Goal: Browse casually: Explore the website without a specific task or goal

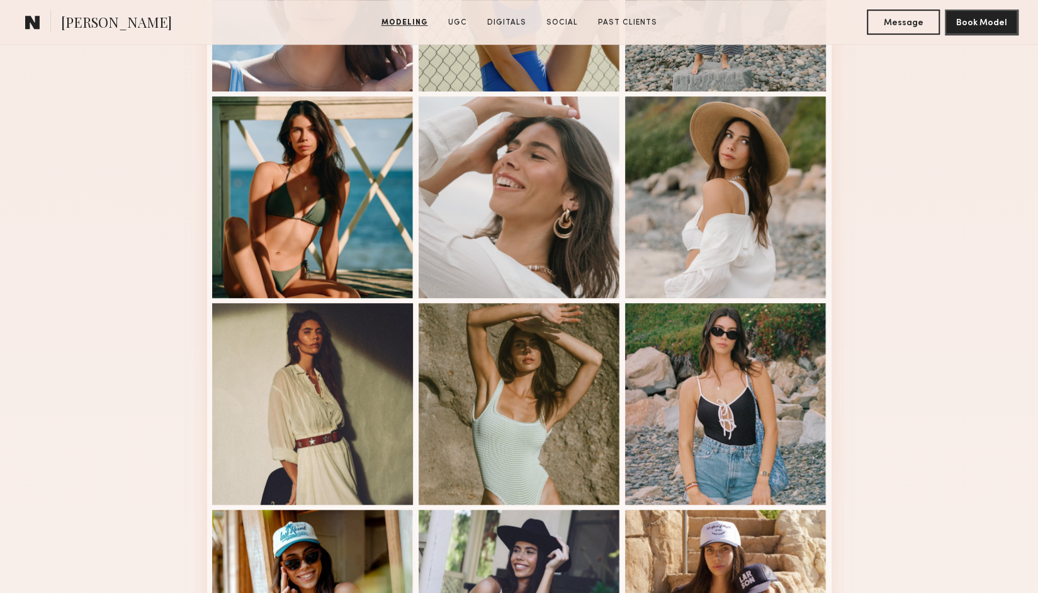
scroll to position [484, 0]
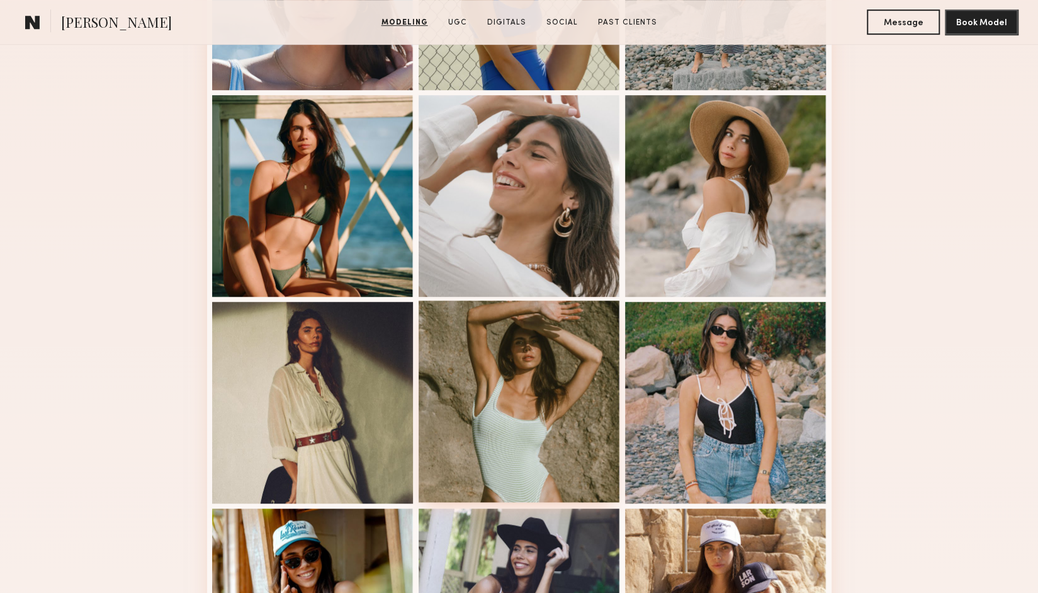
click at [469, 348] on div at bounding box center [520, 401] width 202 height 202
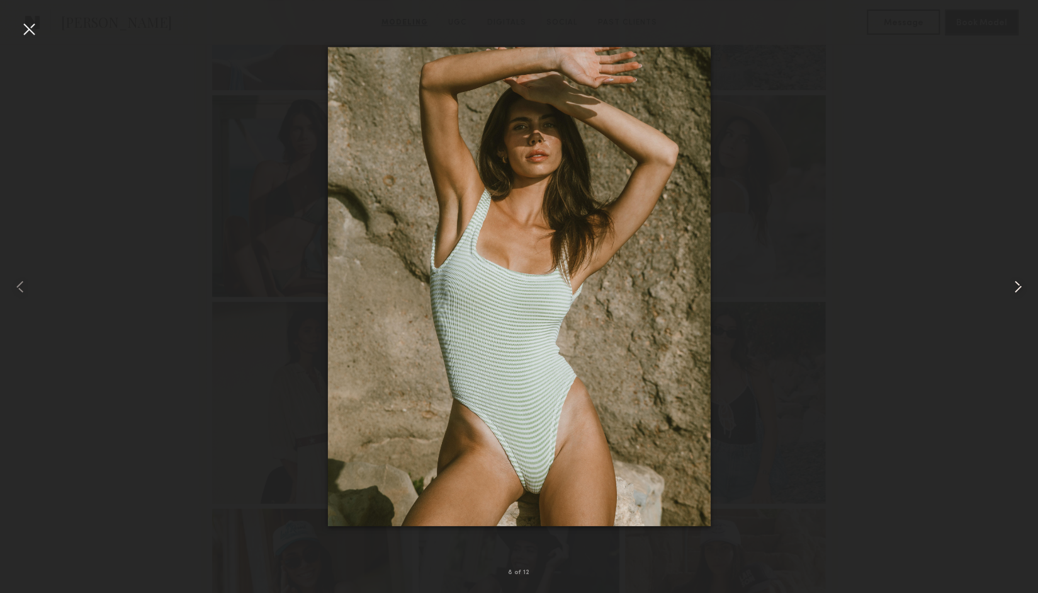
click at [1014, 287] on common-icon at bounding box center [1018, 286] width 20 height 20
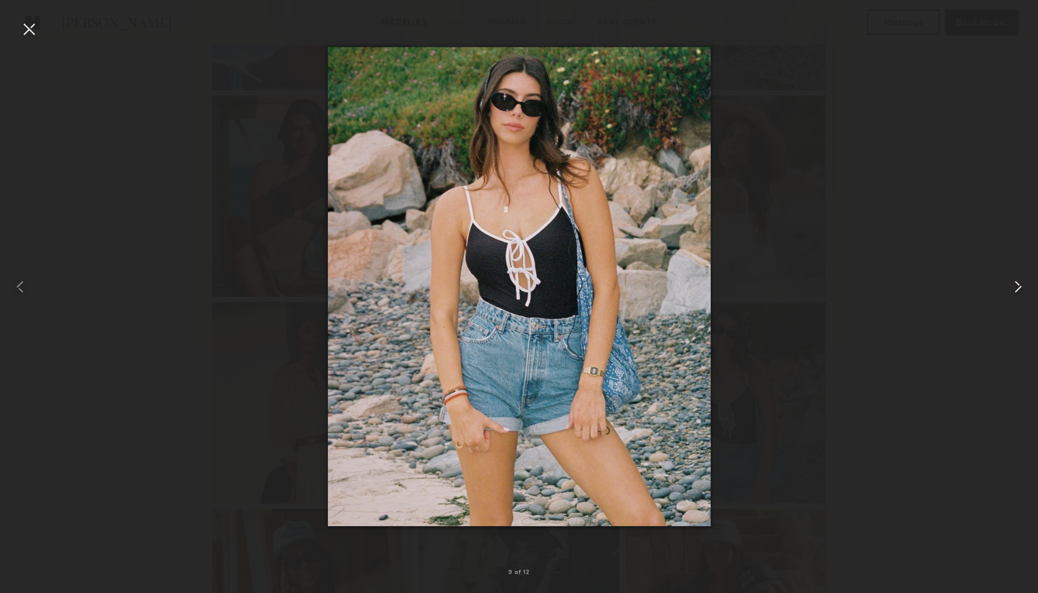
click at [1014, 287] on common-icon at bounding box center [1018, 286] width 20 height 20
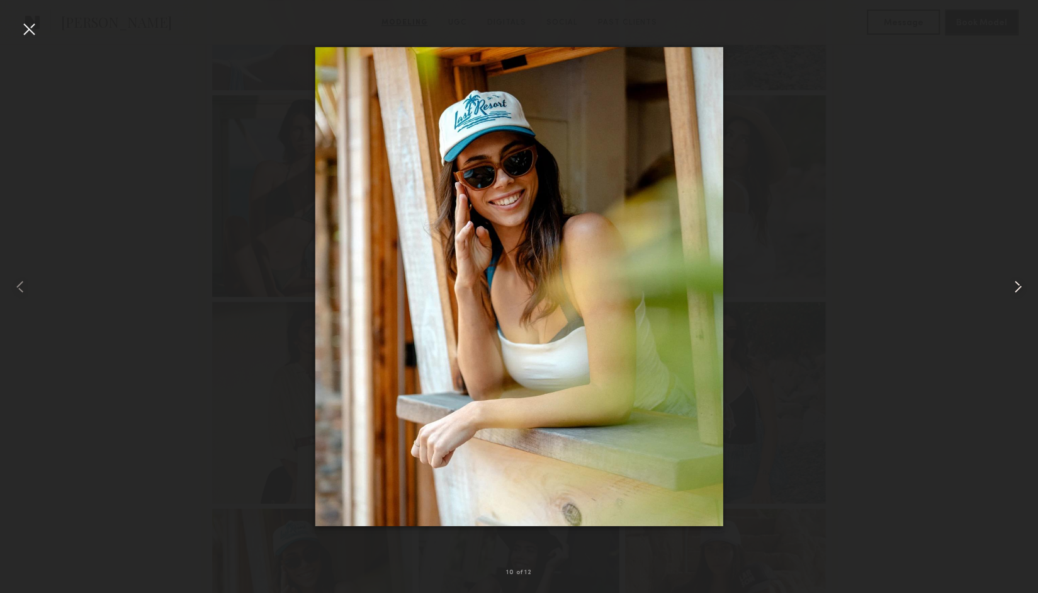
click at [1014, 287] on common-icon at bounding box center [1018, 286] width 20 height 20
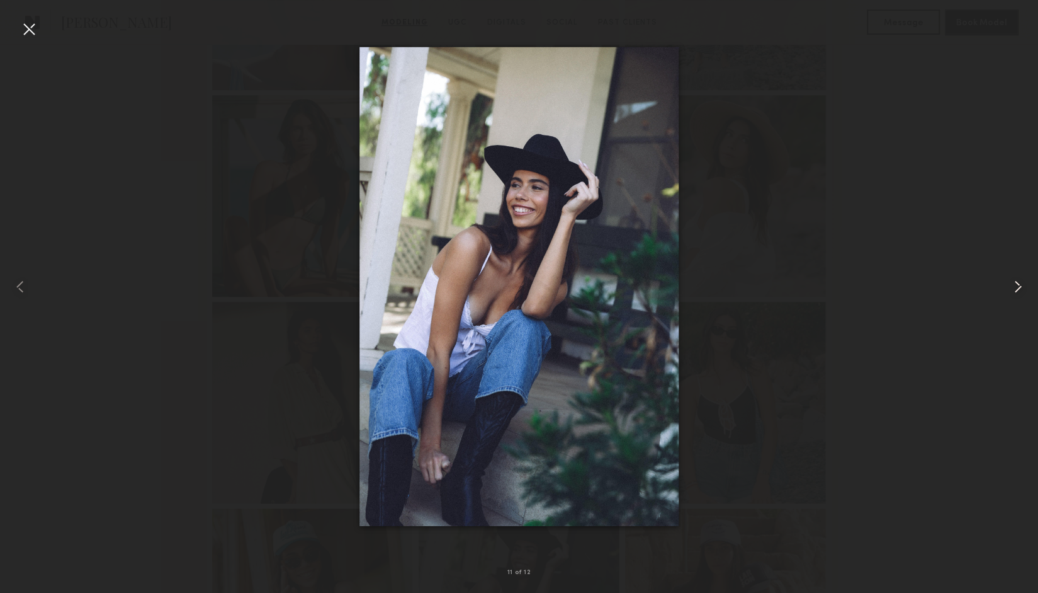
click at [1014, 287] on common-icon at bounding box center [1018, 286] width 20 height 20
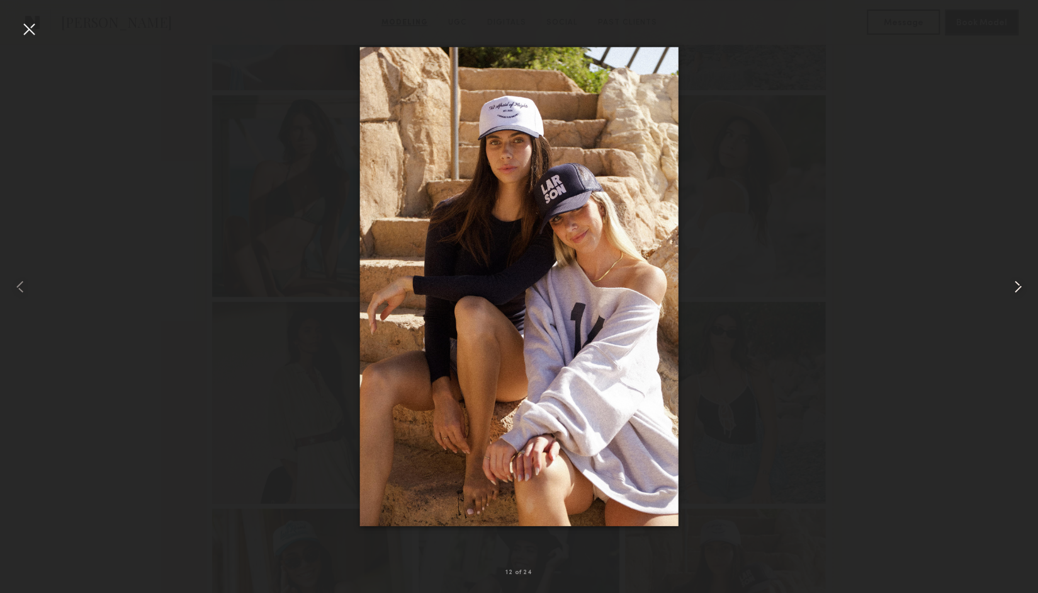
click at [1014, 287] on common-icon at bounding box center [1018, 286] width 20 height 20
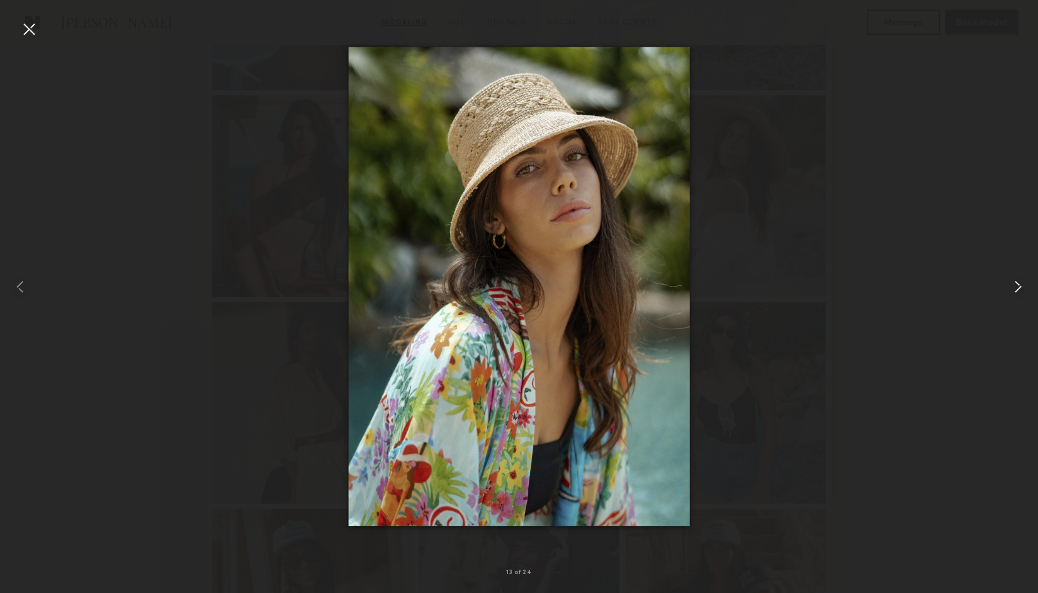
click at [1014, 287] on common-icon at bounding box center [1018, 286] width 20 height 20
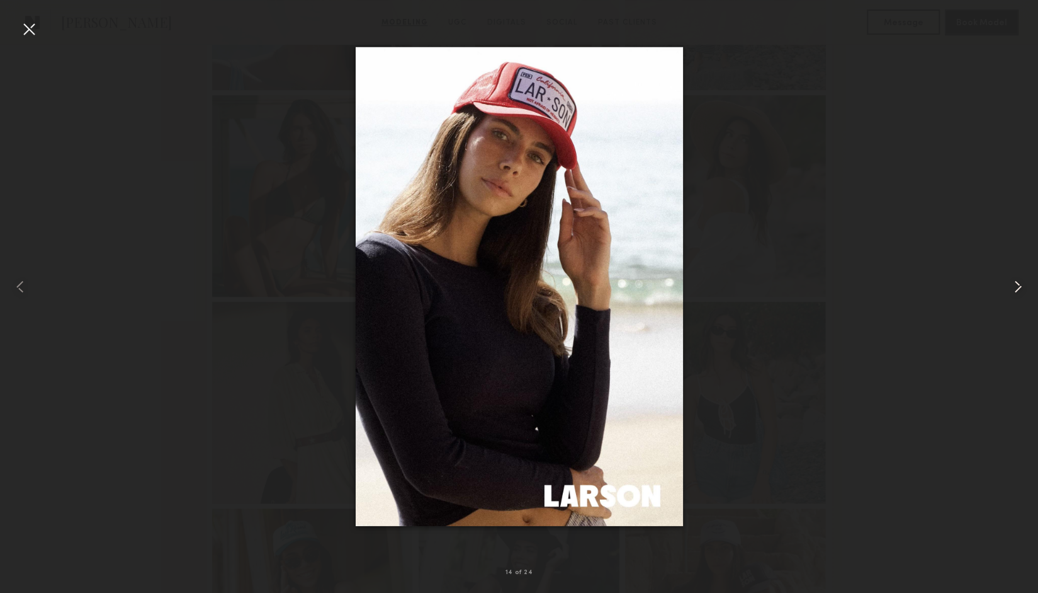
click at [1014, 287] on common-icon at bounding box center [1018, 286] width 20 height 20
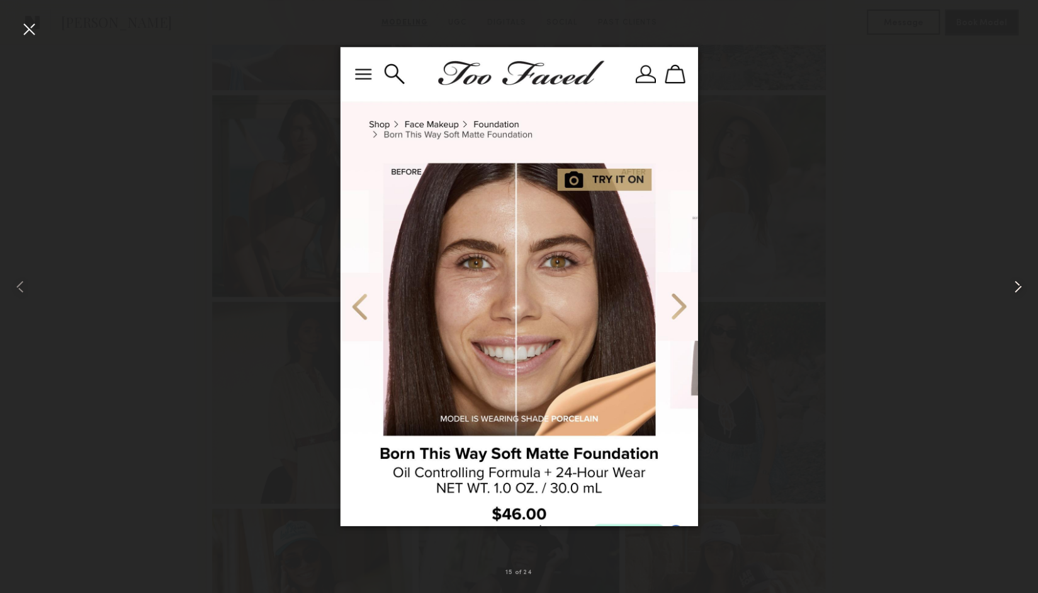
click at [1014, 287] on common-icon at bounding box center [1018, 286] width 20 height 20
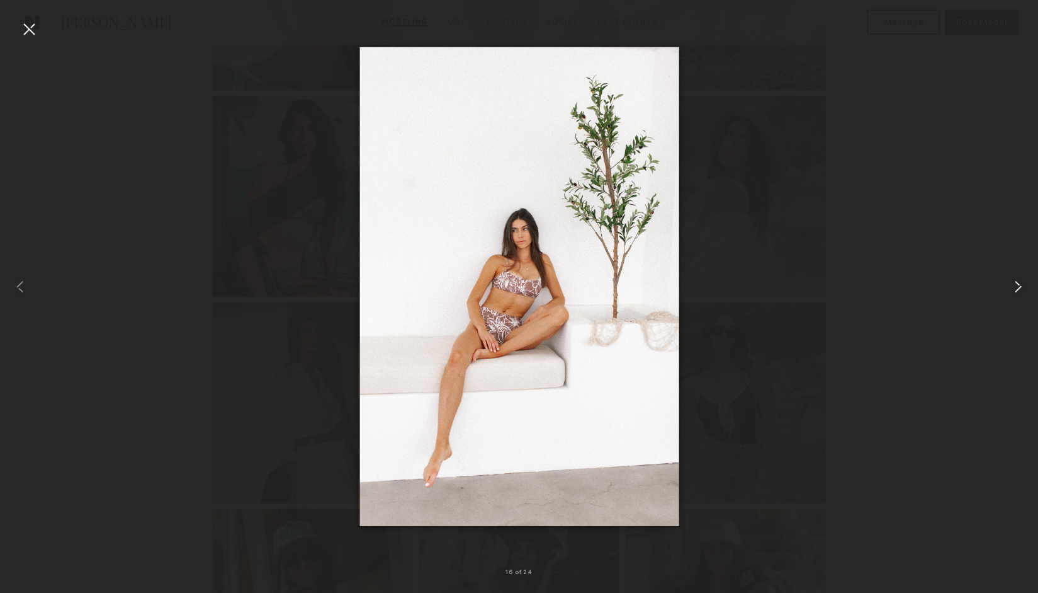
click at [1014, 287] on common-icon at bounding box center [1018, 286] width 20 height 20
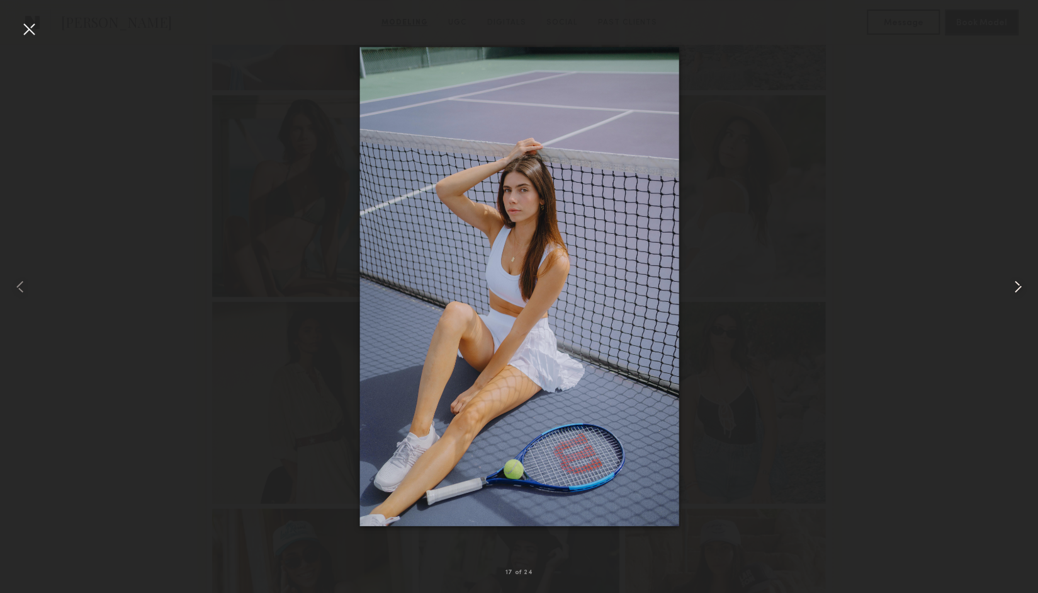
click at [1014, 287] on common-icon at bounding box center [1018, 286] width 20 height 20
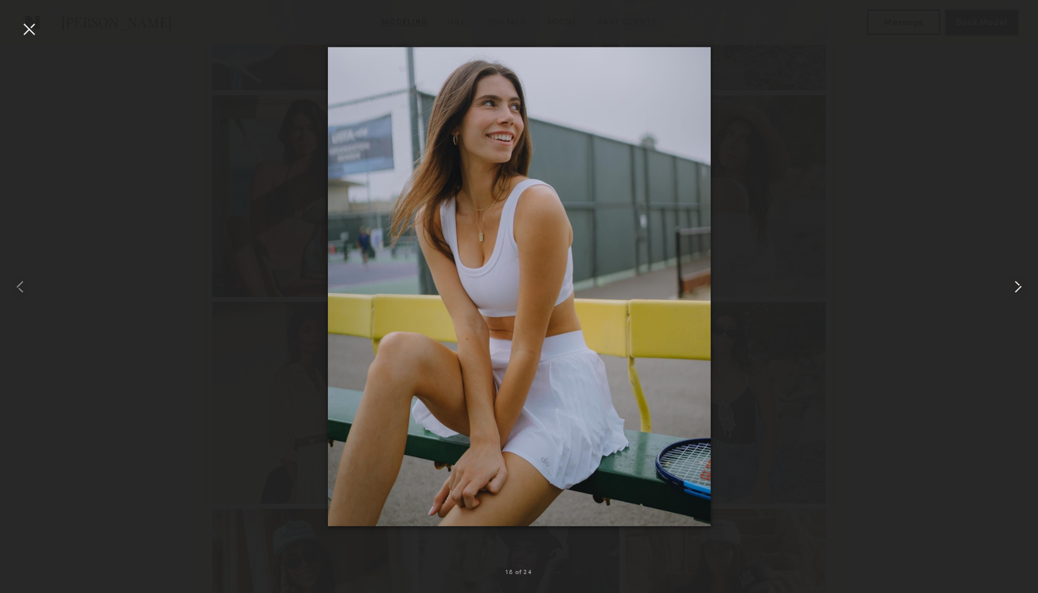
click at [1014, 287] on common-icon at bounding box center [1018, 286] width 20 height 20
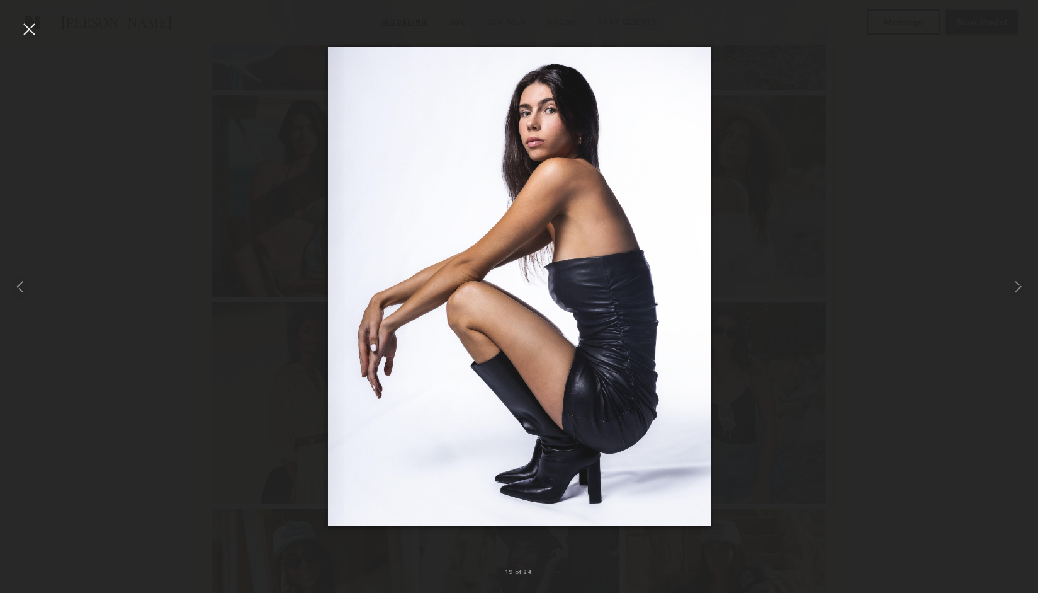
click at [957, 256] on div at bounding box center [519, 286] width 1038 height 532
click at [28, 28] on div at bounding box center [29, 29] width 20 height 20
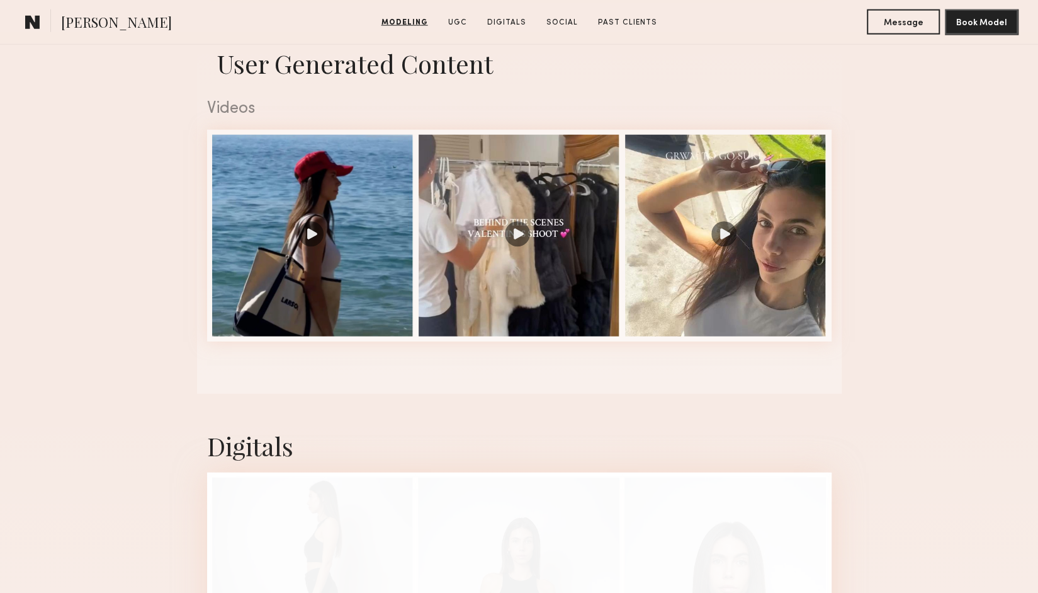
scroll to position [2039, 0]
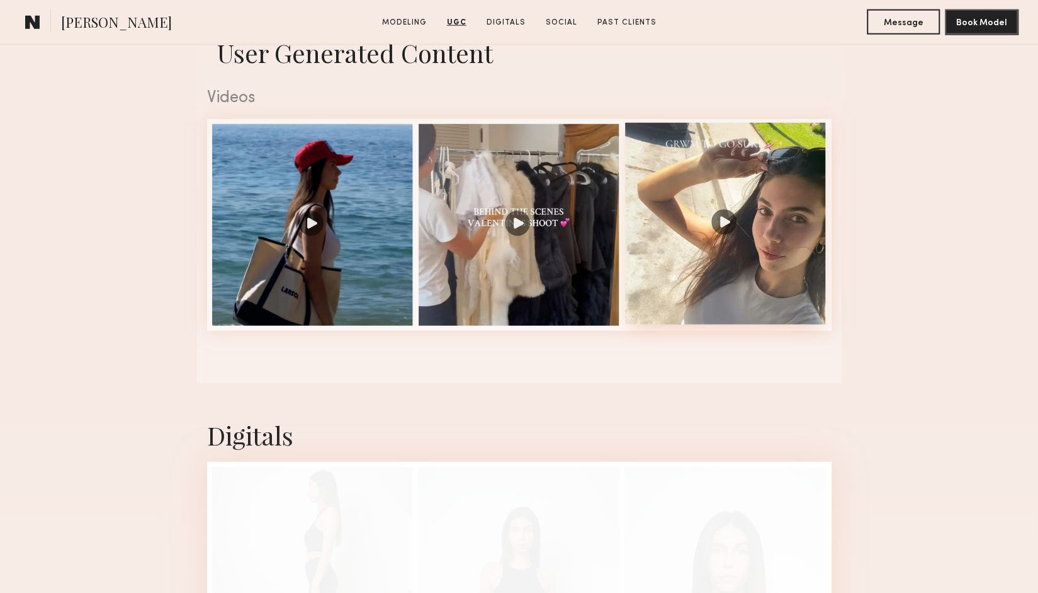
click at [723, 247] on div at bounding box center [726, 224] width 202 height 202
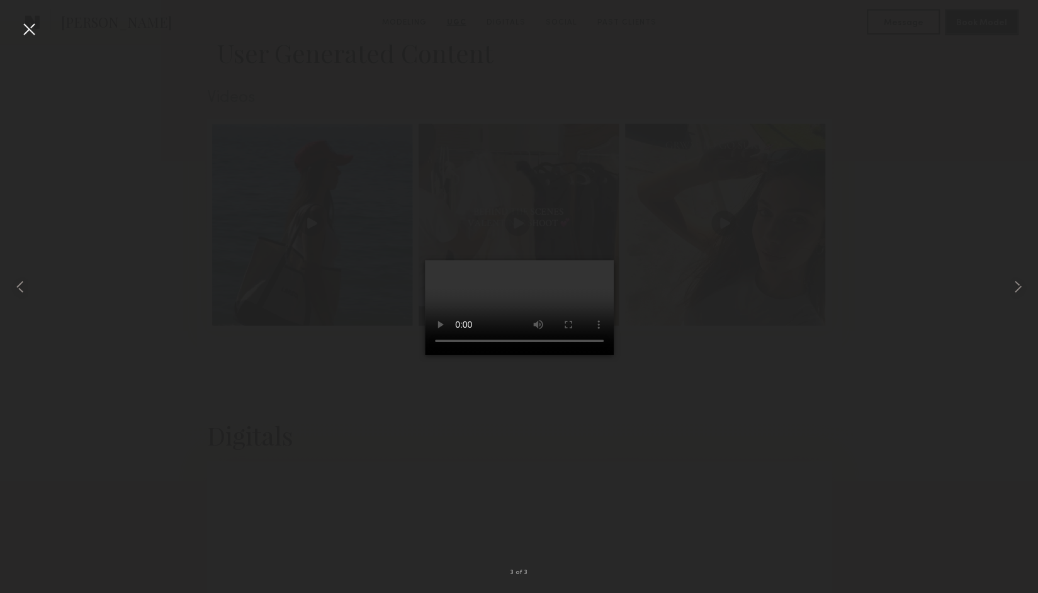
click at [339, 392] on div at bounding box center [519, 286] width 1038 height 532
click at [810, 151] on div at bounding box center [519, 286] width 1038 height 532
click at [28, 33] on div at bounding box center [29, 29] width 20 height 20
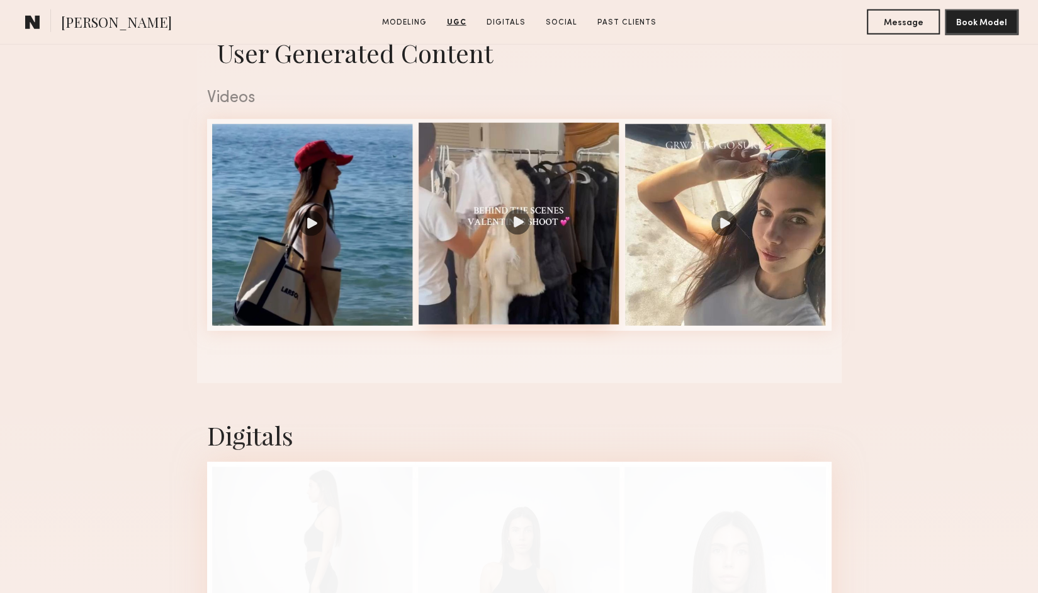
click at [496, 261] on div at bounding box center [520, 224] width 202 height 202
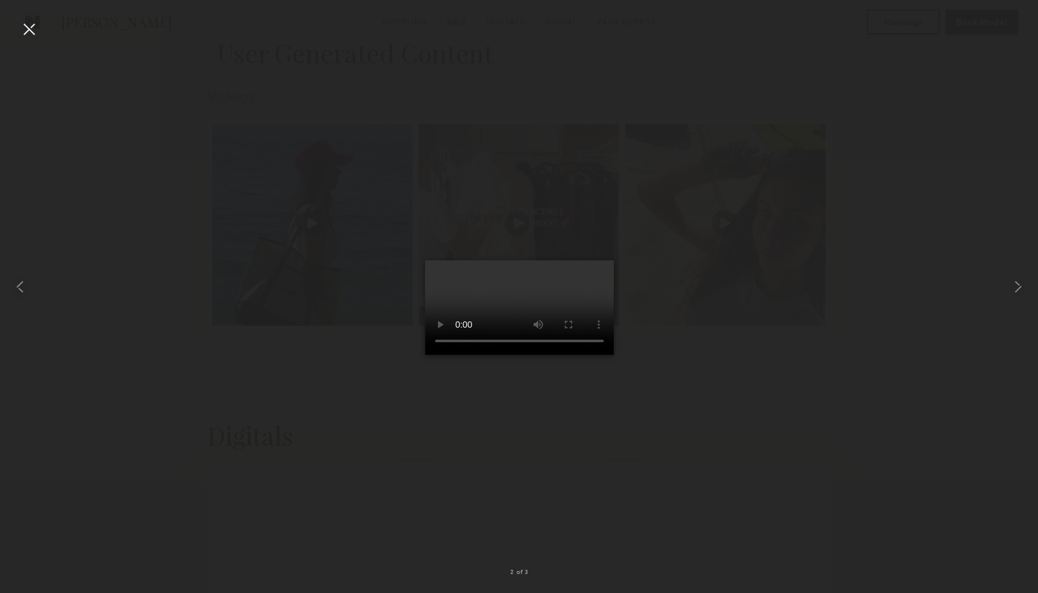
click at [31, 31] on div at bounding box center [29, 29] width 20 height 20
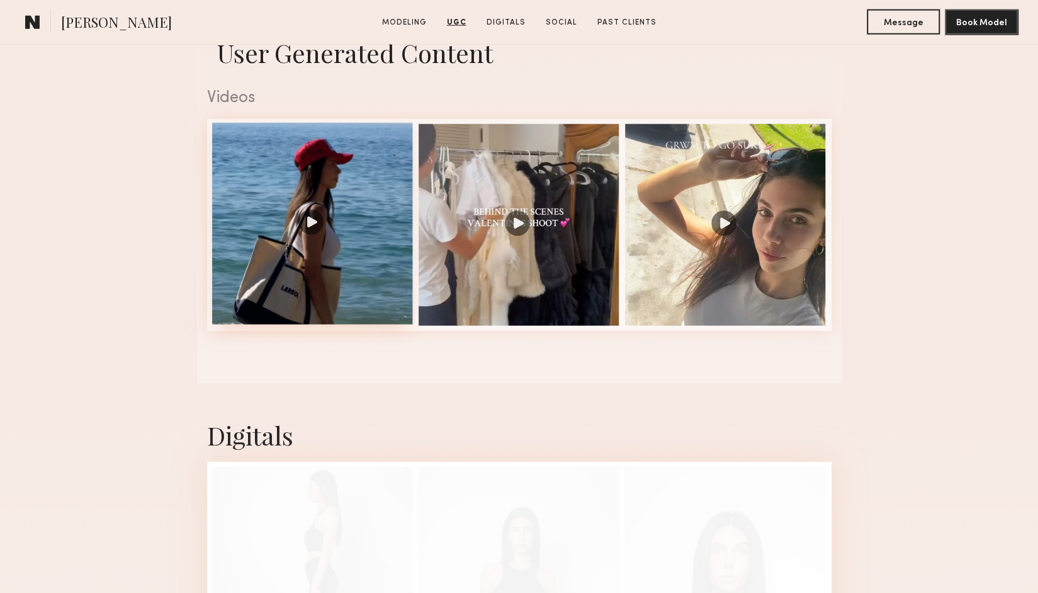
click at [312, 236] on div at bounding box center [313, 224] width 202 height 202
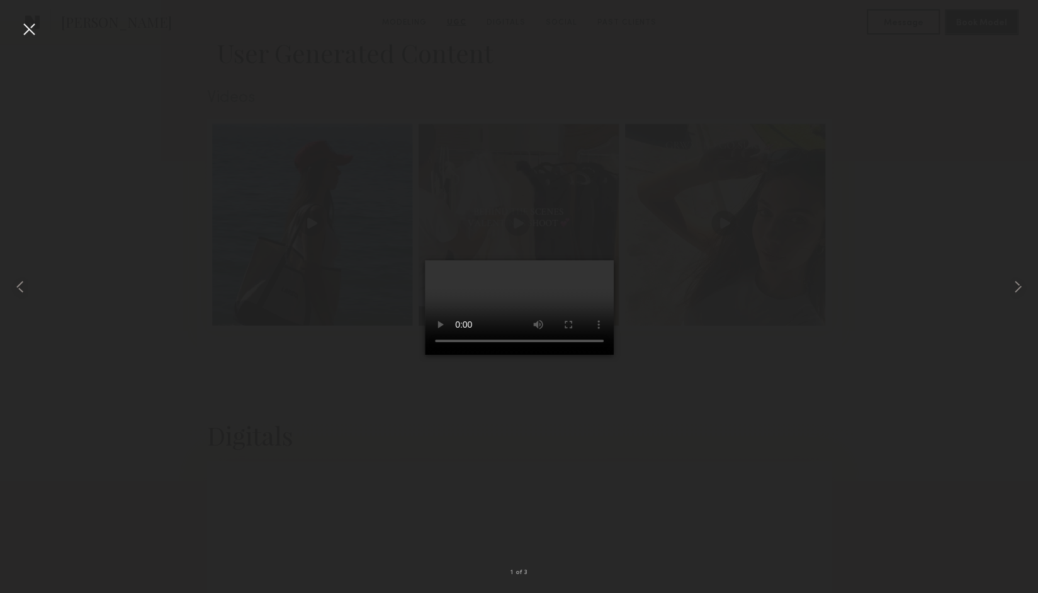
click at [34, 28] on div at bounding box center [29, 29] width 20 height 20
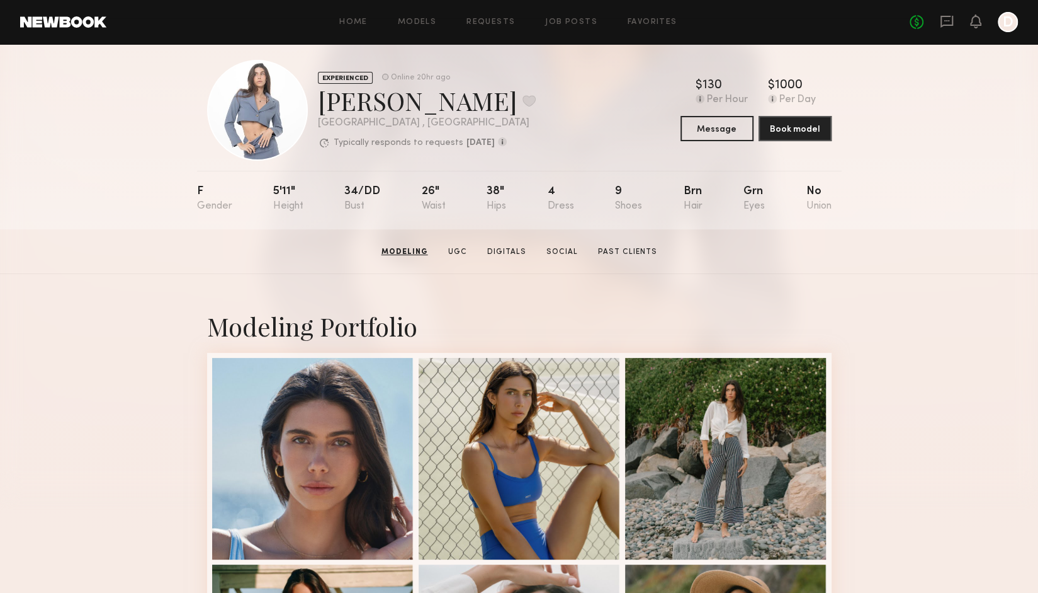
scroll to position [0, 0]
